Goal: Information Seeking & Learning: Understand process/instructions

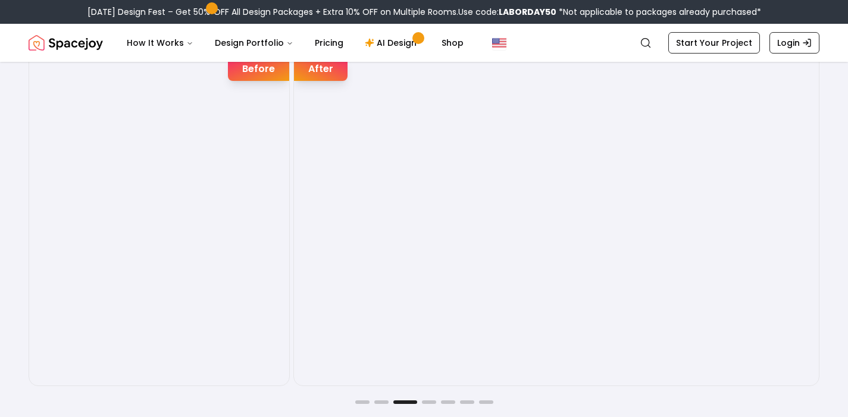
scroll to position [1907, 0]
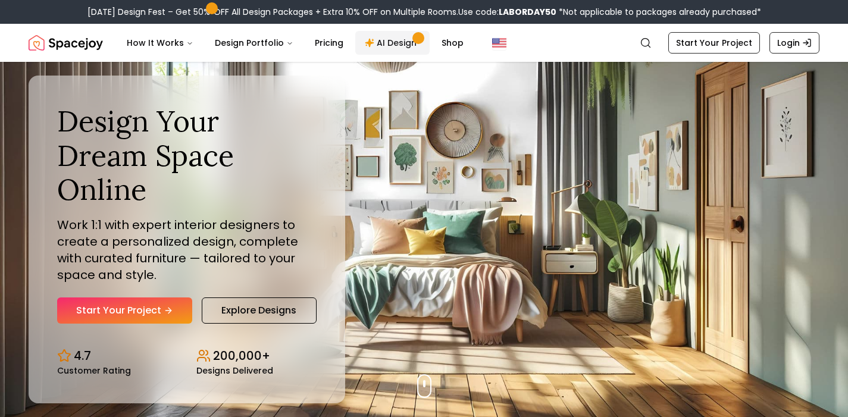
click at [385, 40] on link "AI Design" at bounding box center [392, 43] width 74 height 24
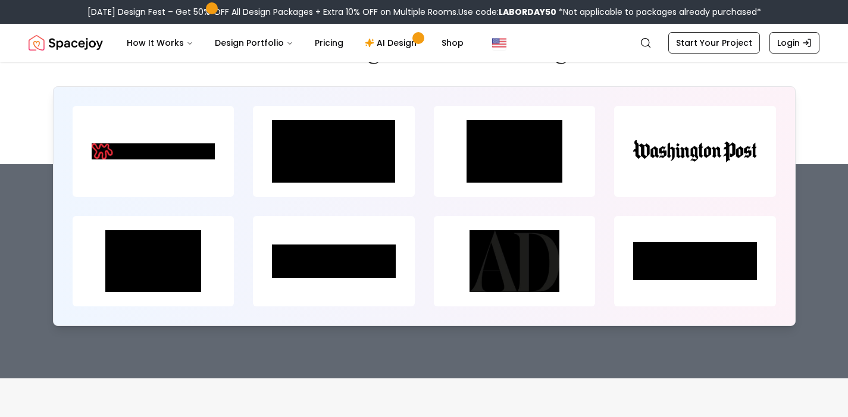
scroll to position [4751, 0]
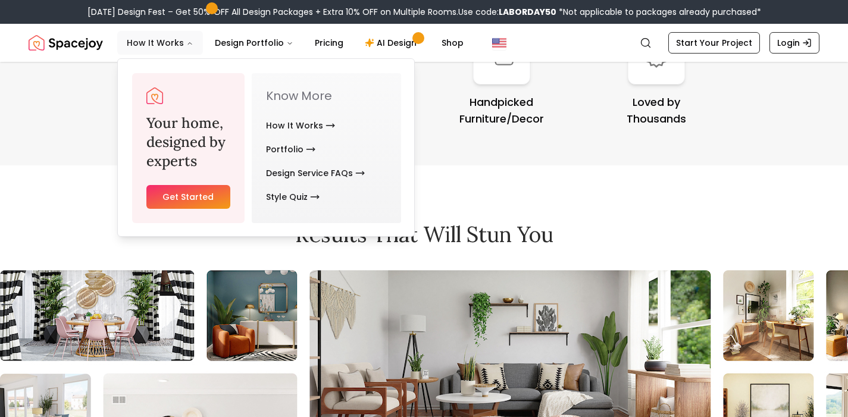
click at [169, 40] on button "How It Works" at bounding box center [160, 43] width 86 height 24
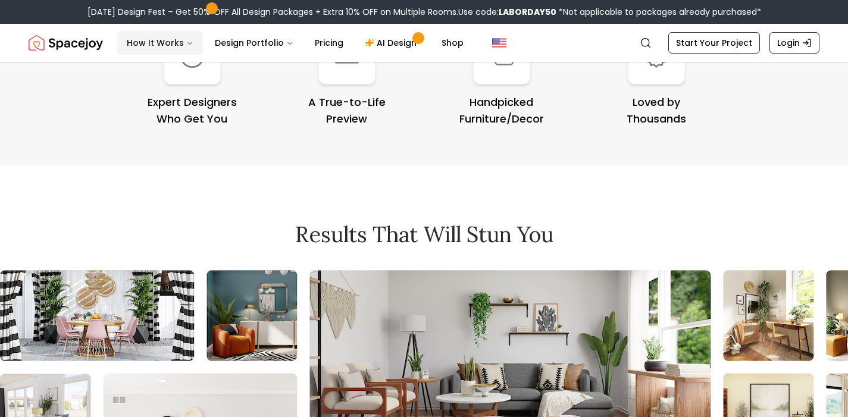
click at [169, 40] on button "How It Works" at bounding box center [160, 43] width 86 height 24
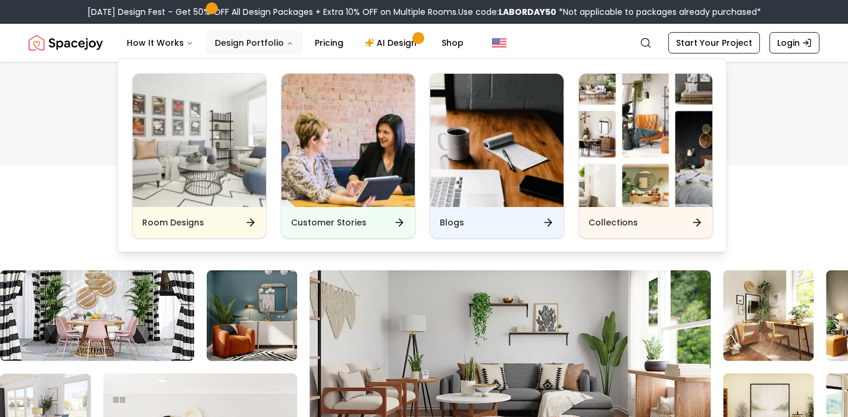
click at [224, 50] on button "Design Portfolio" at bounding box center [254, 43] width 98 height 24
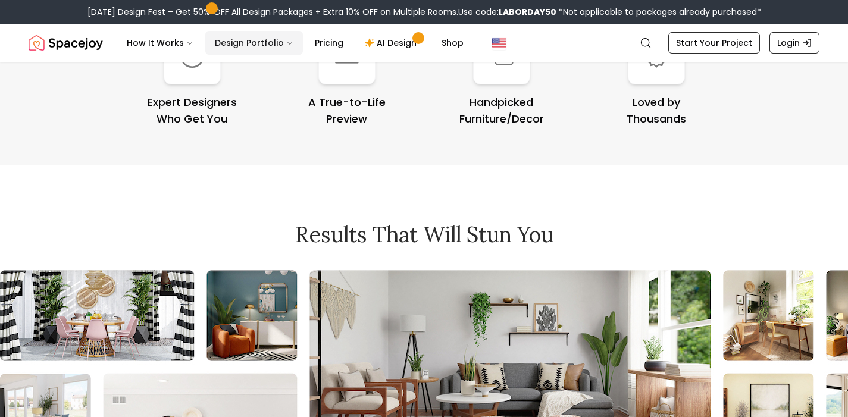
click at [224, 50] on button "Design Portfolio" at bounding box center [254, 43] width 98 height 24
click at [328, 45] on link "Pricing" at bounding box center [329, 43] width 48 height 24
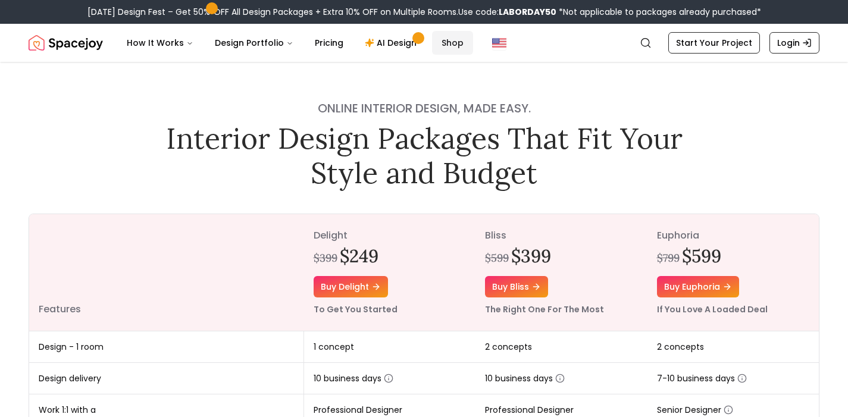
click at [453, 43] on link "Shop" at bounding box center [452, 43] width 41 height 24
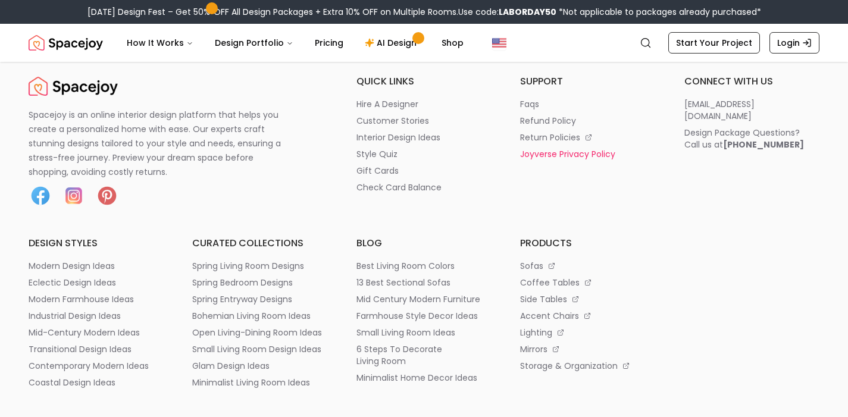
scroll to position [1523, 0]
click at [590, 159] on ul "support faqs refund policy return policies joyverse privacy policy" at bounding box center [587, 139] width 135 height 133
click at [591, 149] on p "joyverse privacy policy" at bounding box center [567, 153] width 95 height 12
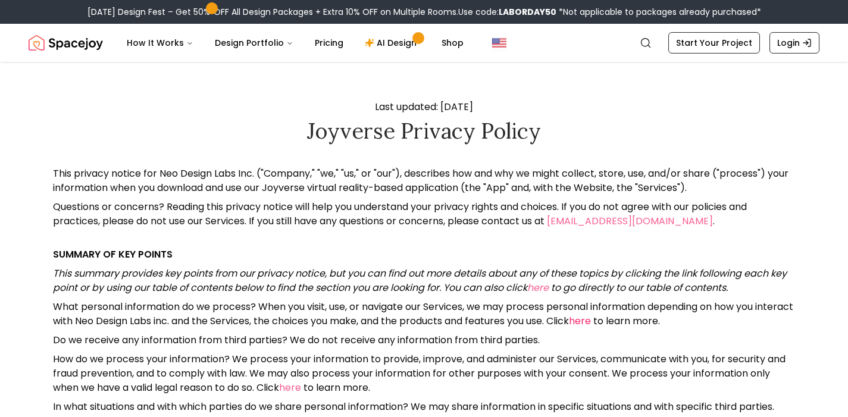
click at [591, 322] on link "here" at bounding box center [580, 321] width 22 height 14
